Goal: Find contact information: Find contact information

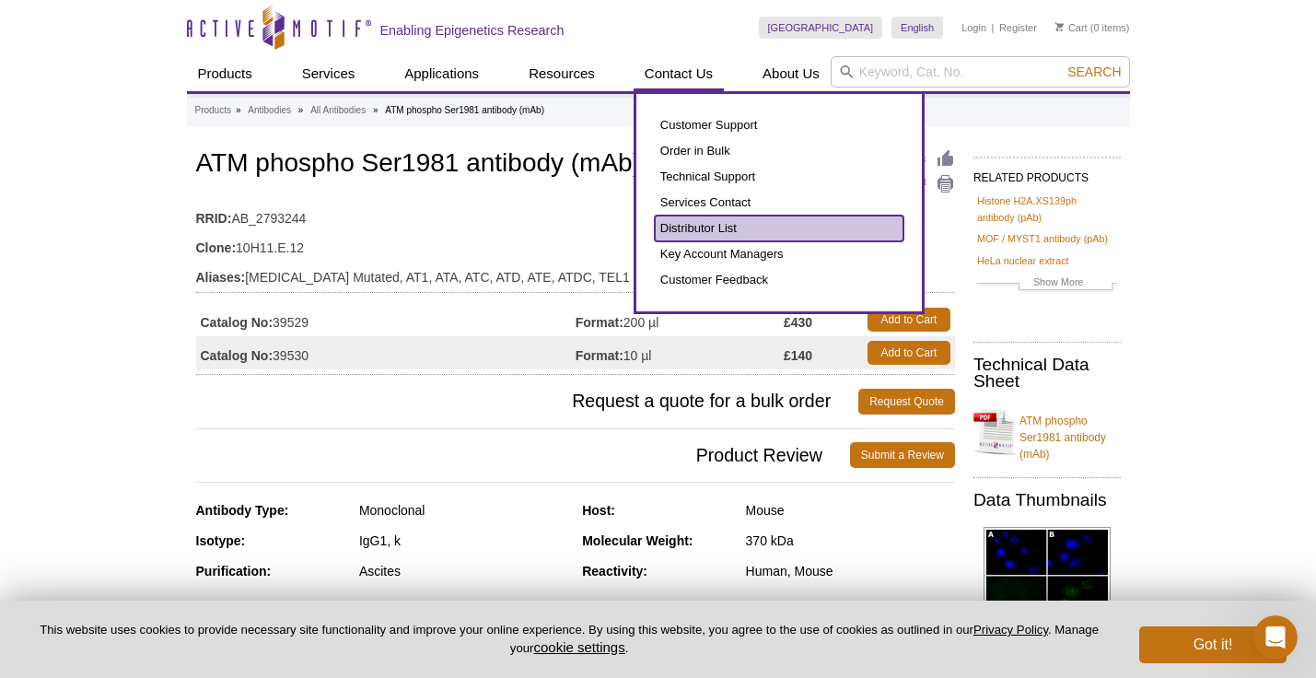
click at [689, 230] on link "Distributor List" at bounding box center [779, 228] width 249 height 26
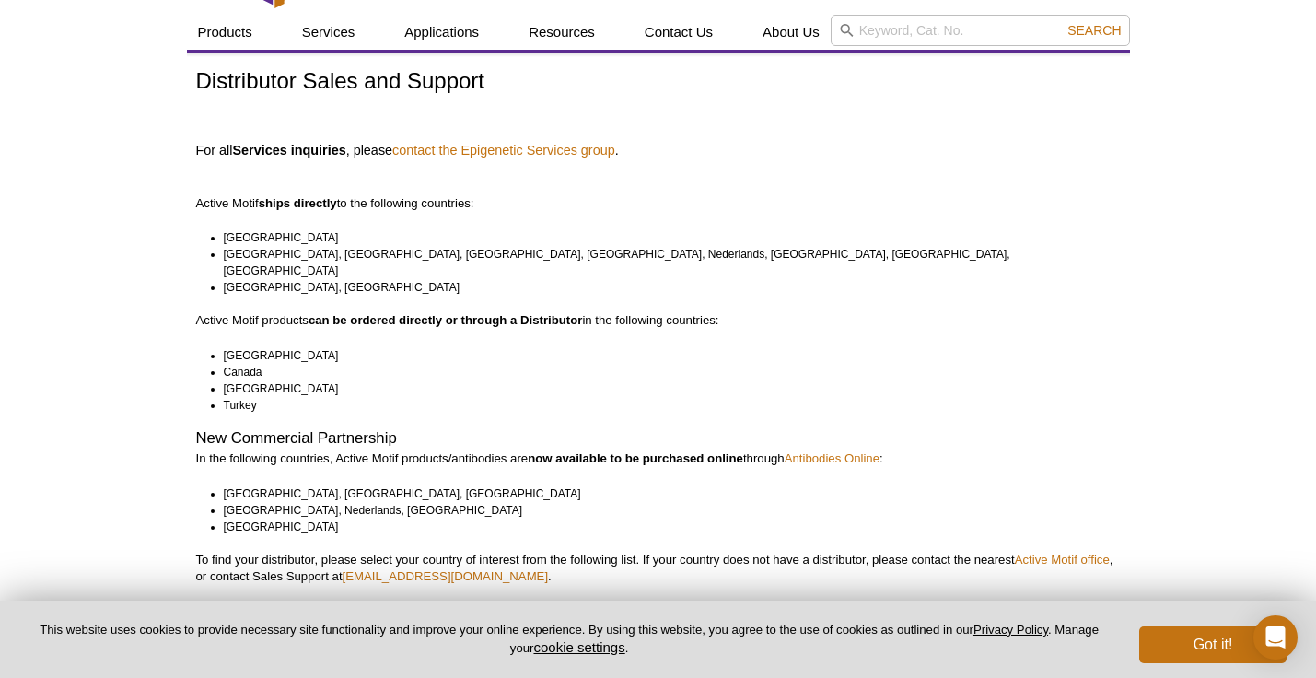
scroll to position [36, 0]
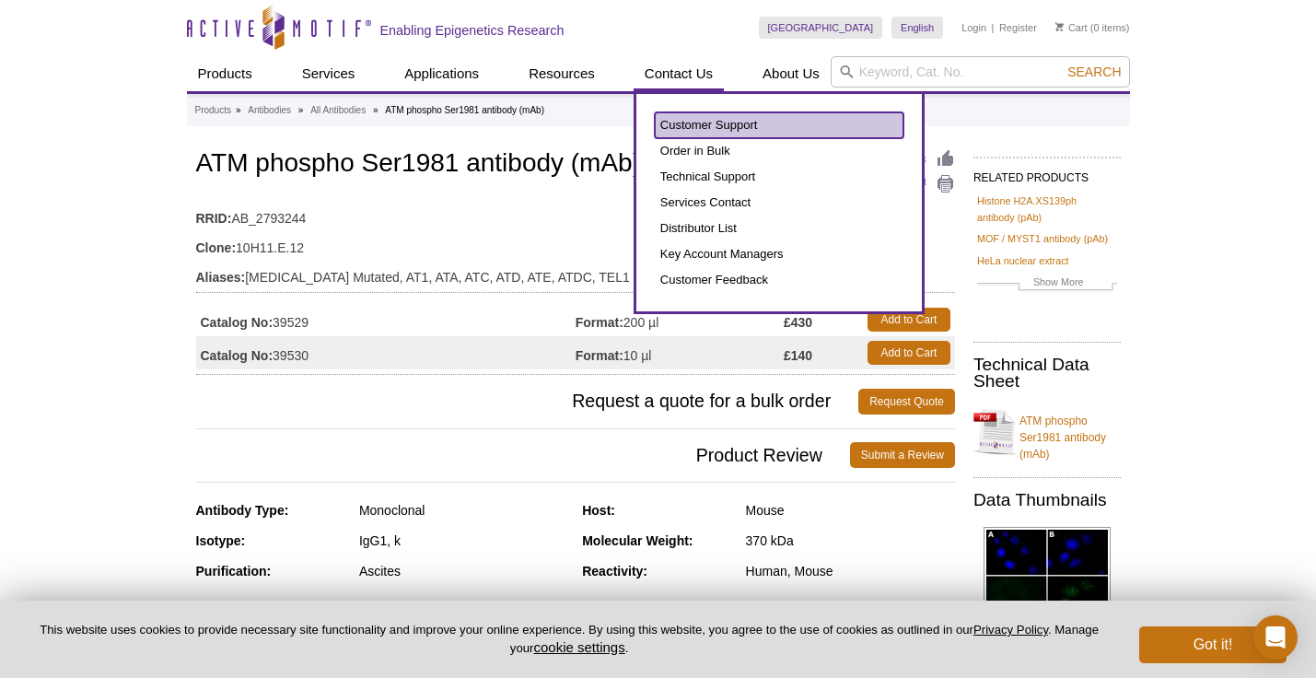
click at [683, 125] on link "Customer Support" at bounding box center [779, 125] width 249 height 26
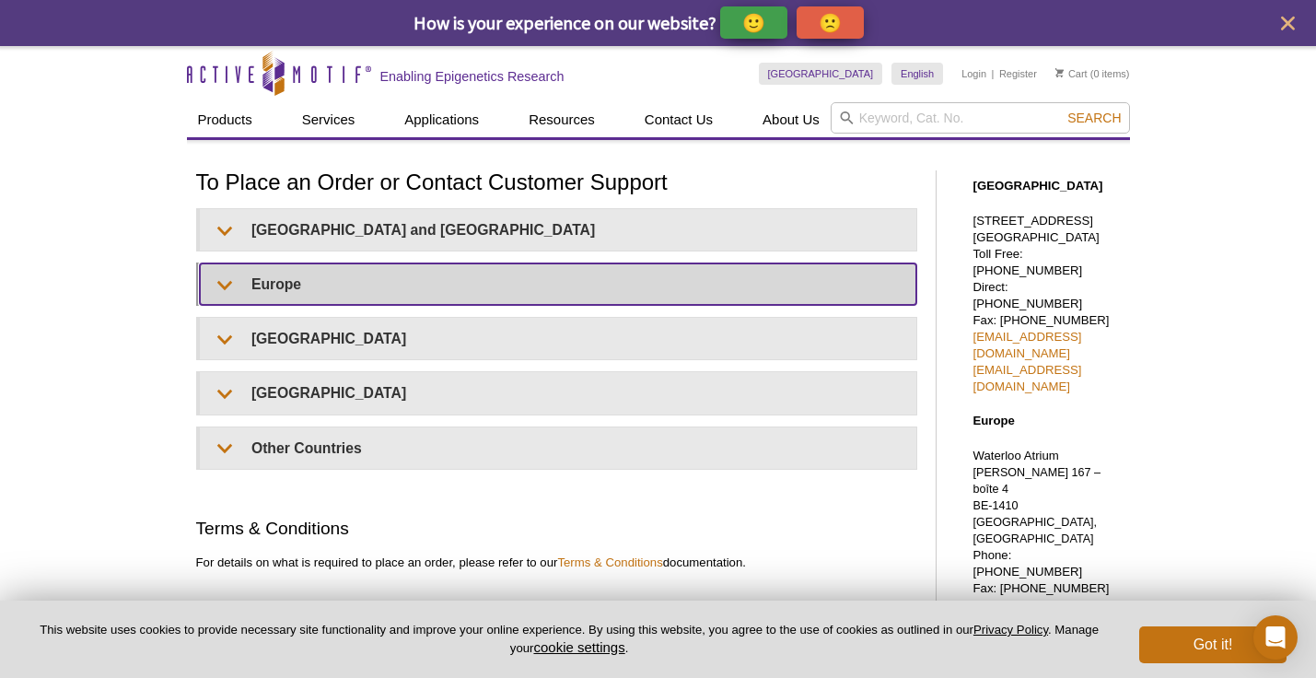
click at [299, 280] on summary "Europe" at bounding box center [558, 283] width 716 height 41
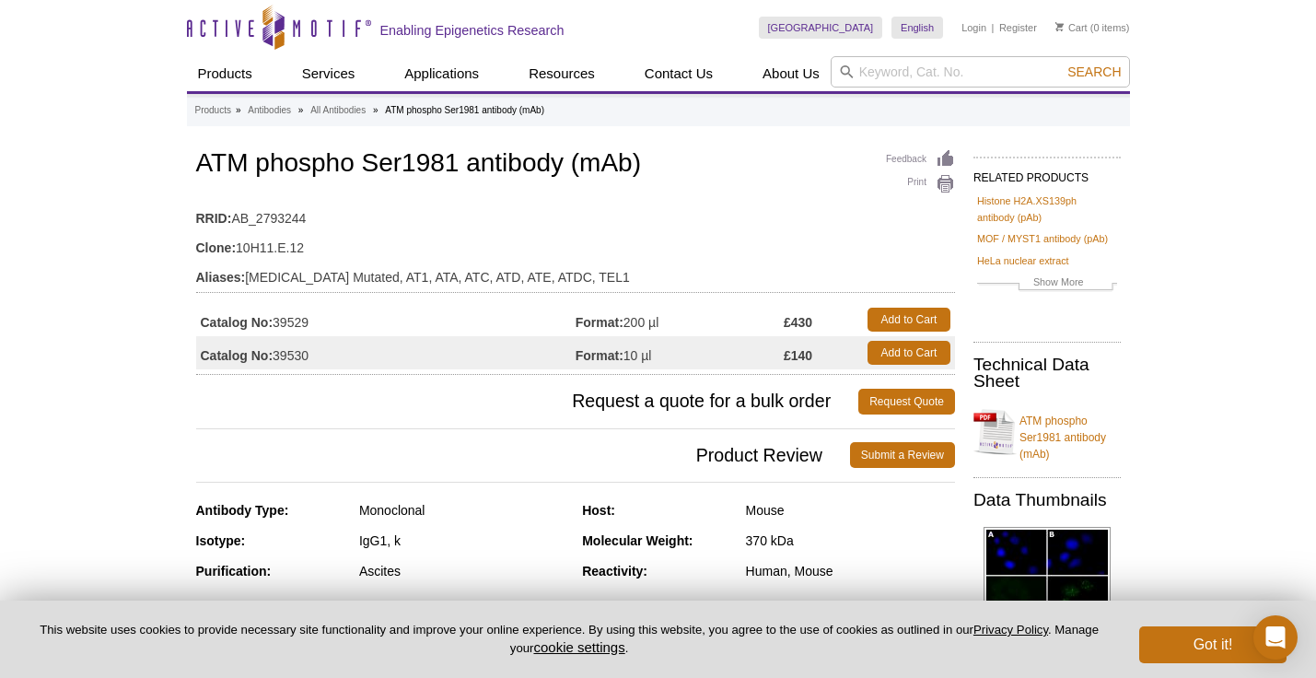
scroll to position [5, 0]
